Goal: Task Accomplishment & Management: Manage account settings

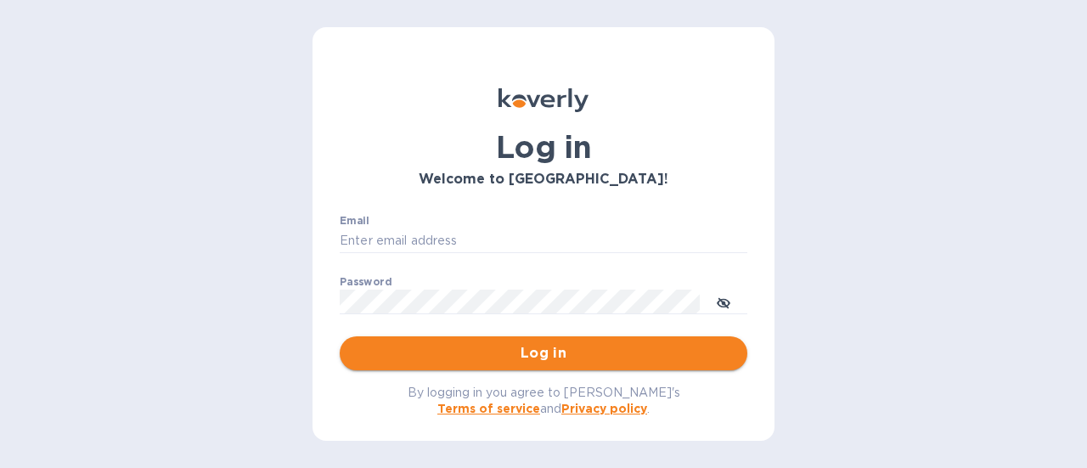
type input "[PERSON_NAME][EMAIL_ADDRESS][DOMAIN_NAME]"
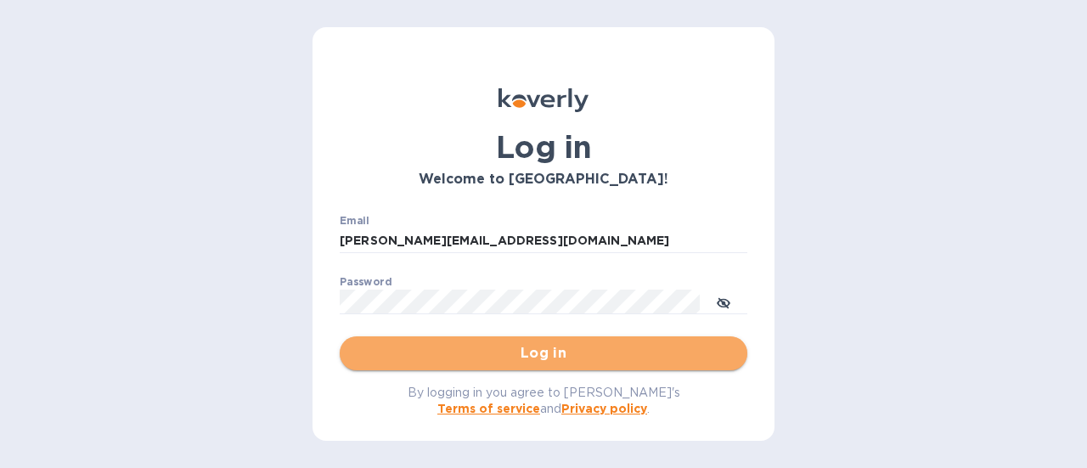
click at [600, 352] on span "Log in" at bounding box center [543, 353] width 380 height 20
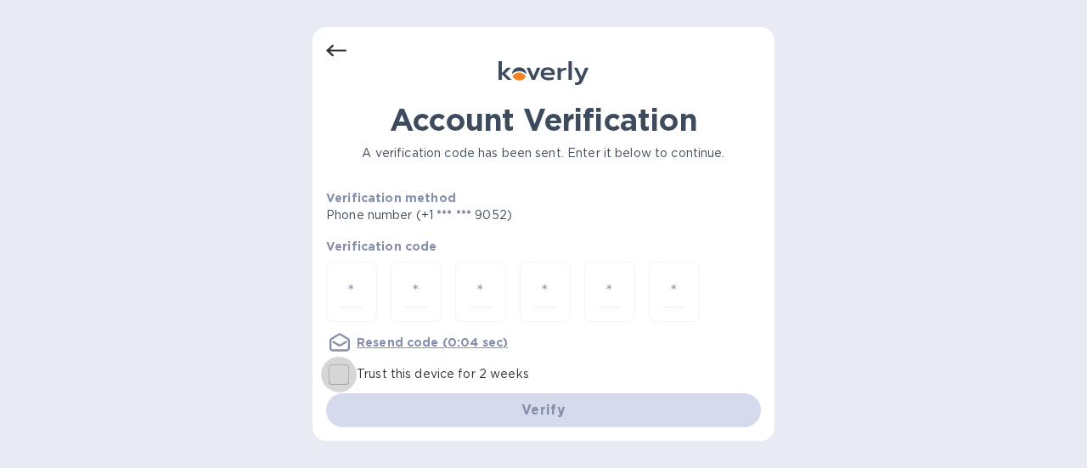
click at [345, 376] on input "Trust this device for 2 weeks" at bounding box center [339, 375] width 36 height 36
checkbox input "true"
click at [365, 298] on div at bounding box center [351, 291] width 51 height 60
paste input "8"
type input "8"
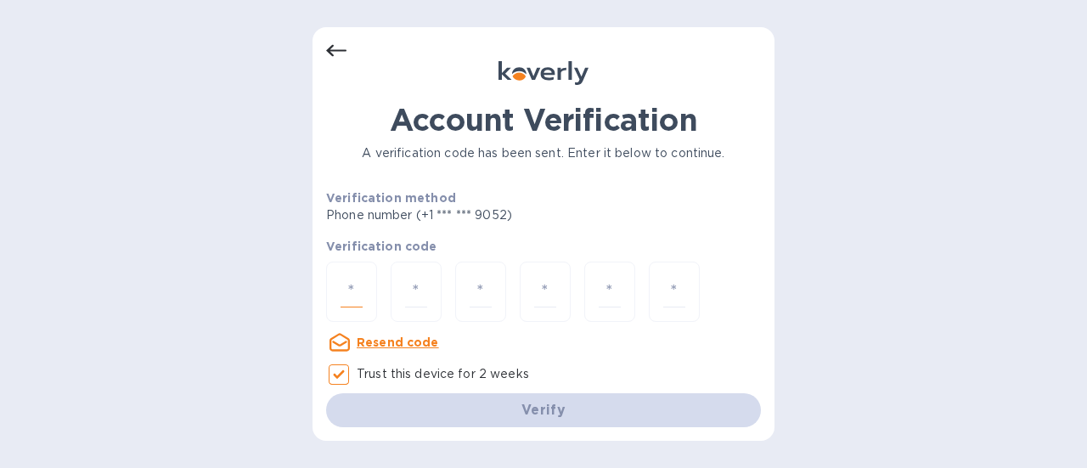
type input "2"
type input "0"
type input "7"
type input "4"
type input "7"
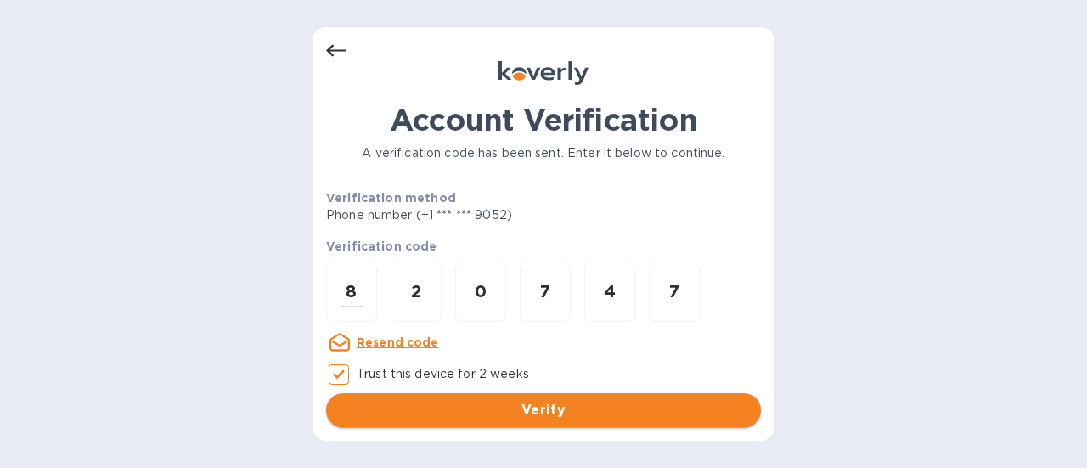
type input "8"
click at [553, 403] on span "Verify" at bounding box center [543, 410] width 407 height 20
